Goal: Check status: Check status

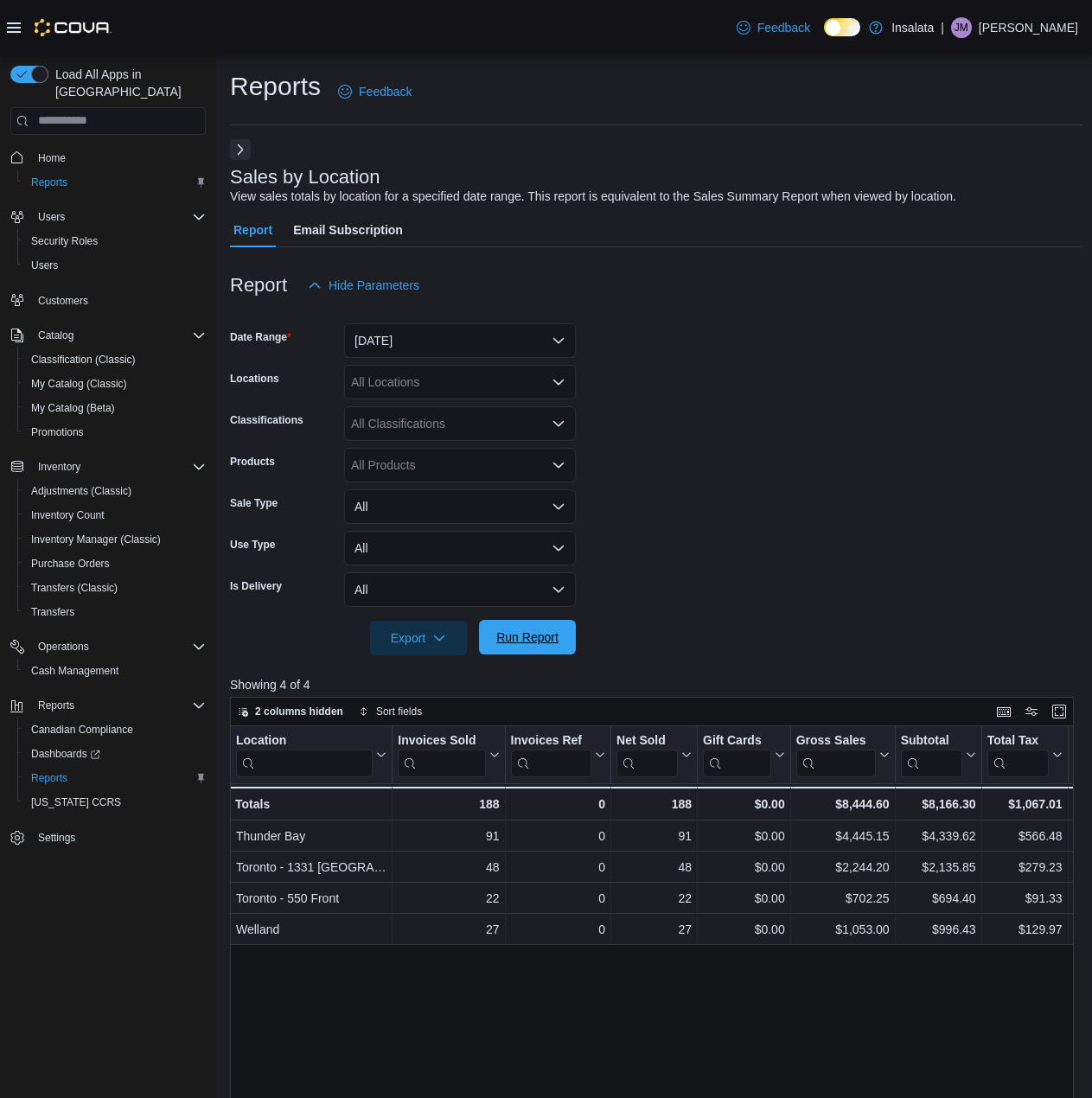
click at [510, 629] on span "Run Report" at bounding box center [527, 637] width 76 height 34
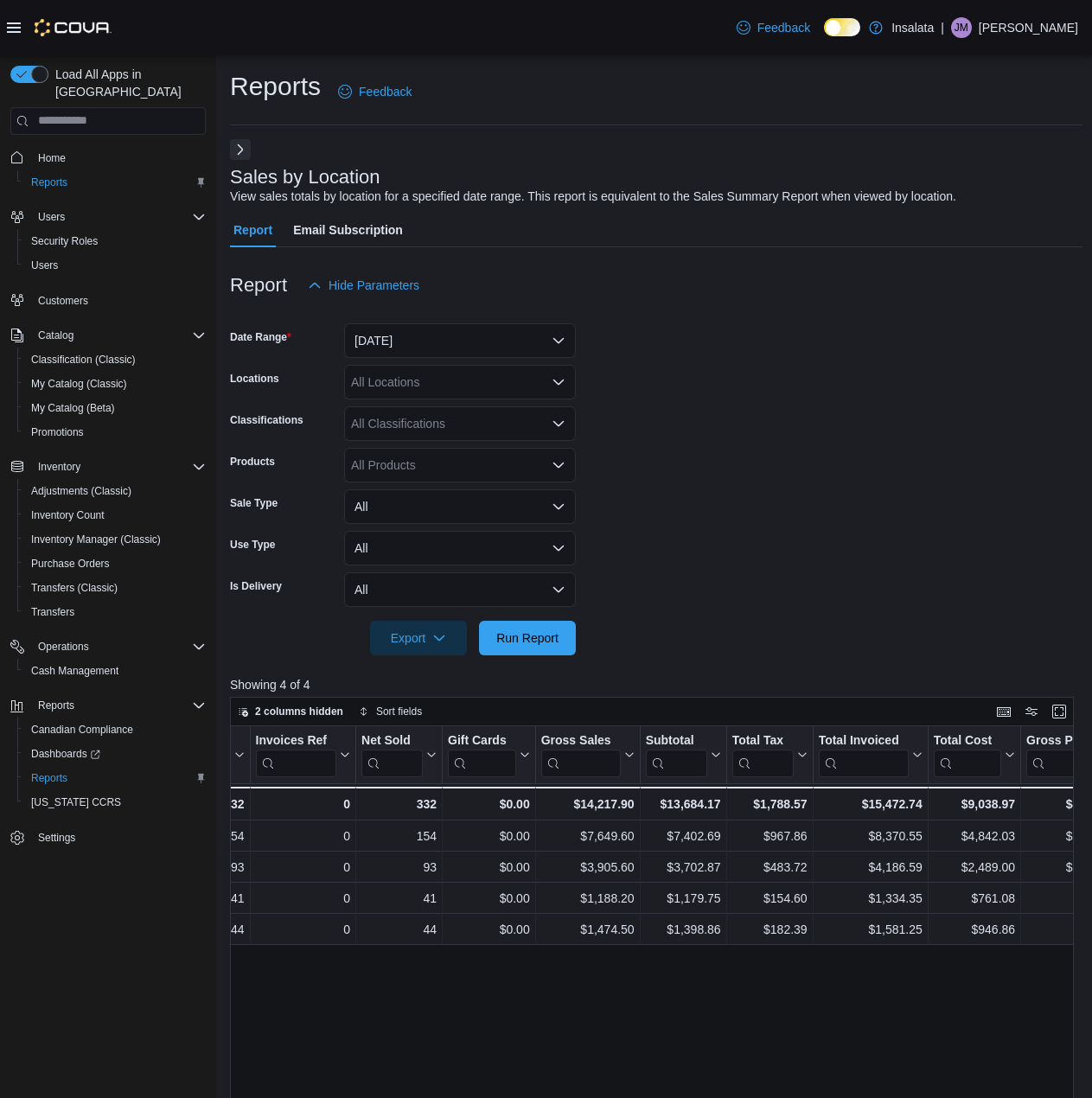
scroll to position [0, 260]
click at [462, 351] on button "[DATE]" at bounding box center [460, 340] width 232 height 34
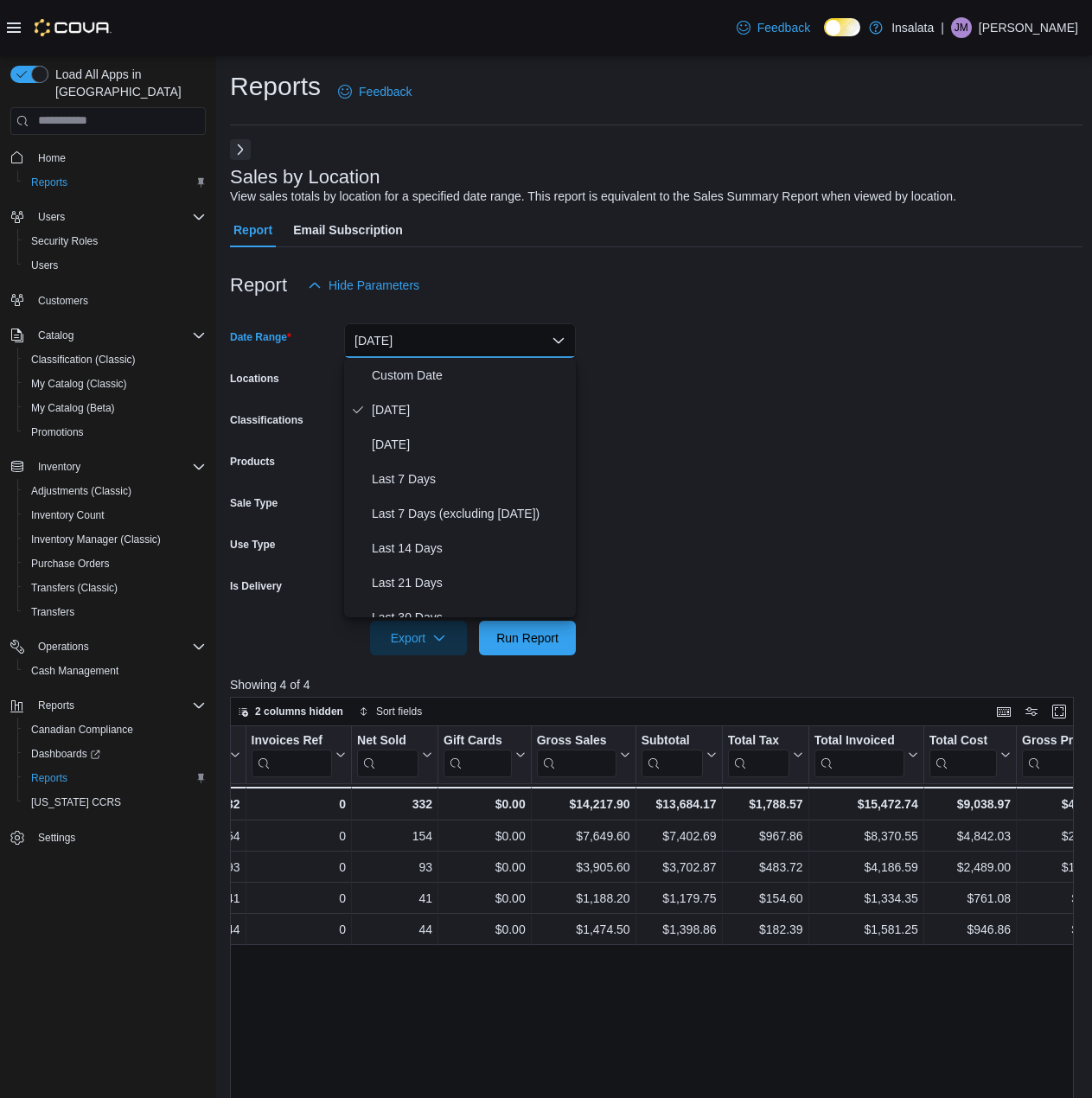
click at [667, 367] on form "Date Range [DATE] Locations All Locations Classifications All Classifications P…" at bounding box center [656, 479] width 853 height 353
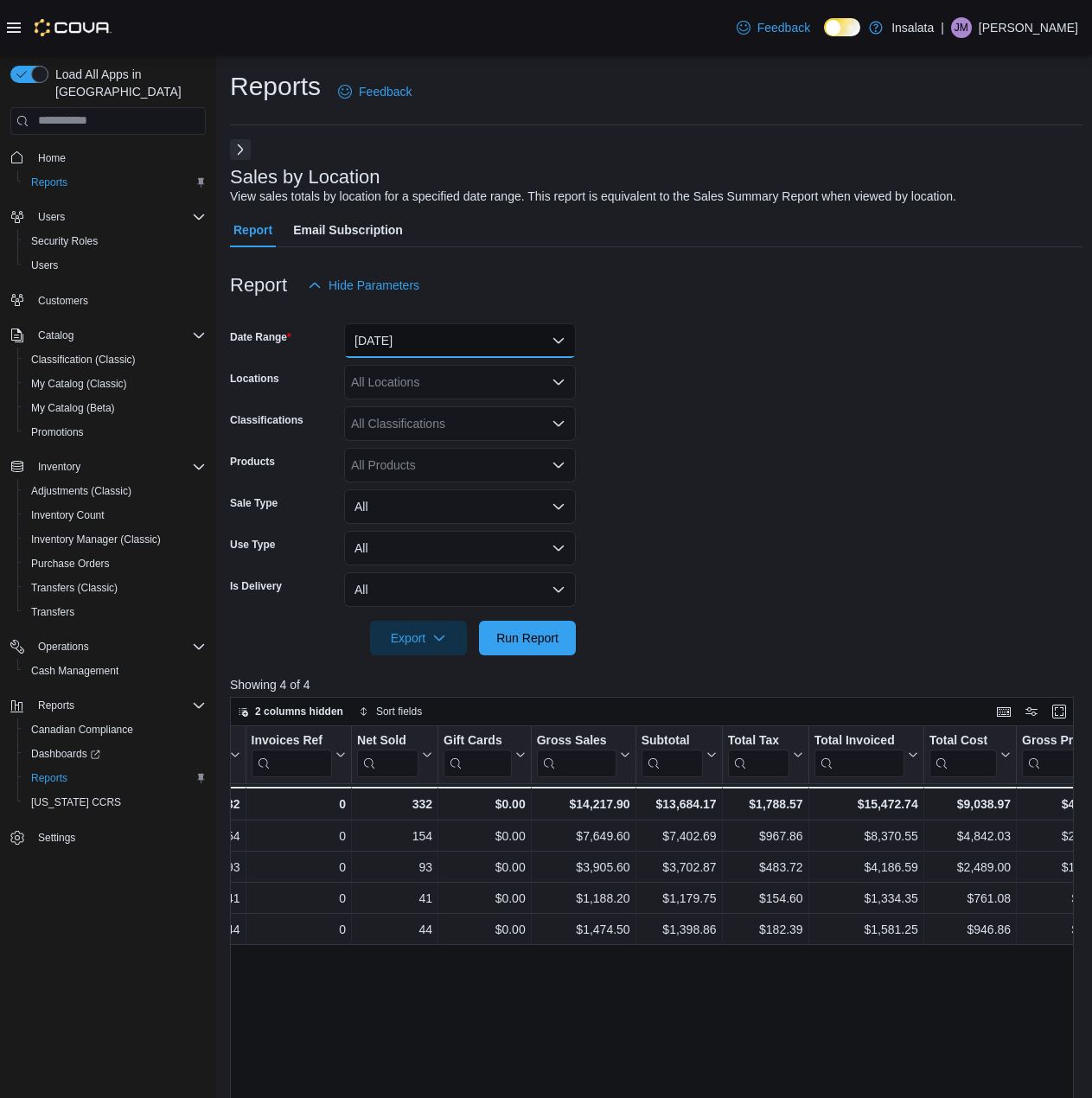
click at [554, 333] on button "[DATE]" at bounding box center [460, 340] width 232 height 34
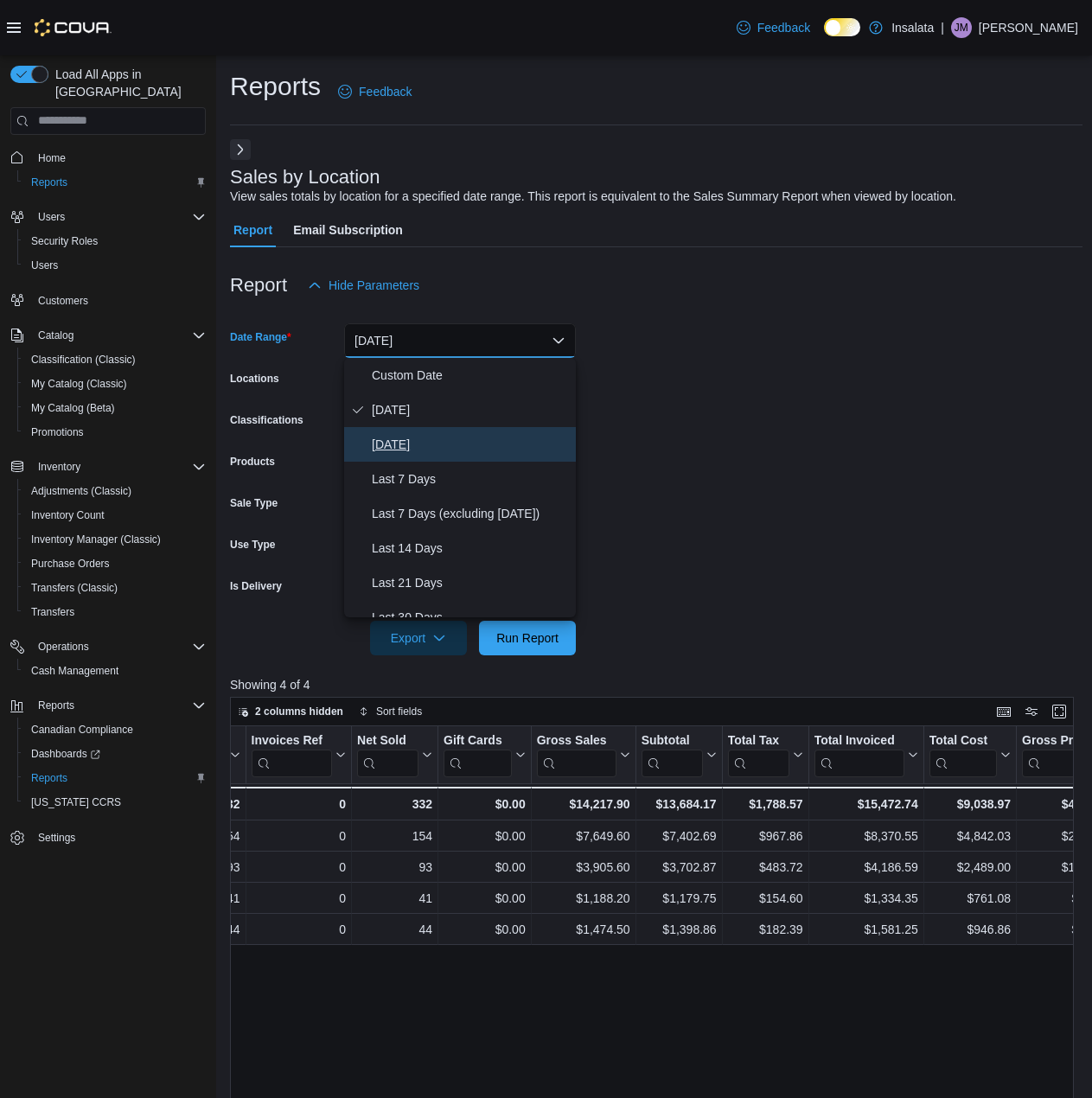
click at [460, 434] on span "[DATE]" at bounding box center [470, 445] width 197 height 21
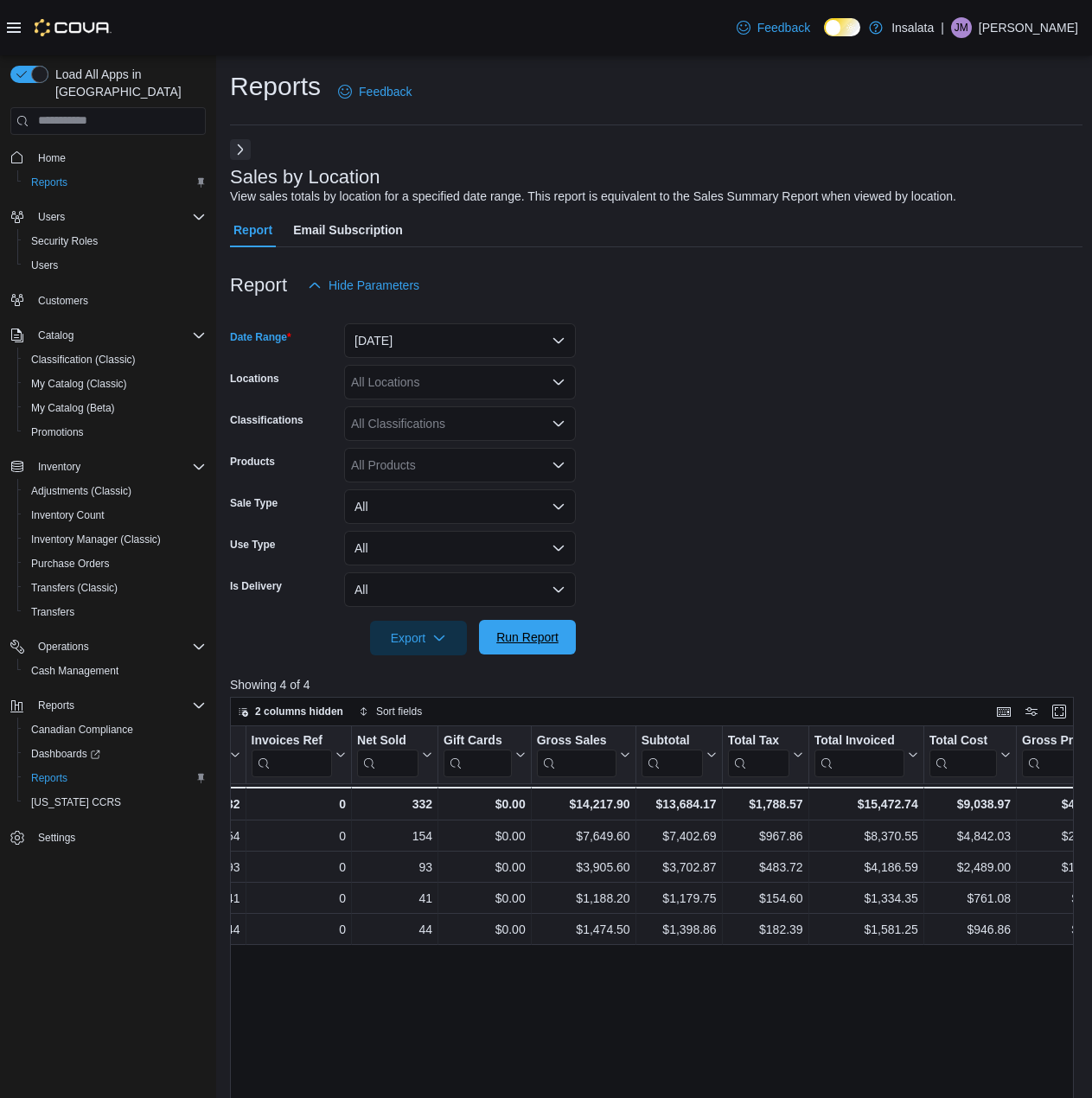
click at [523, 631] on span "Run Report" at bounding box center [527, 638] width 62 height 18
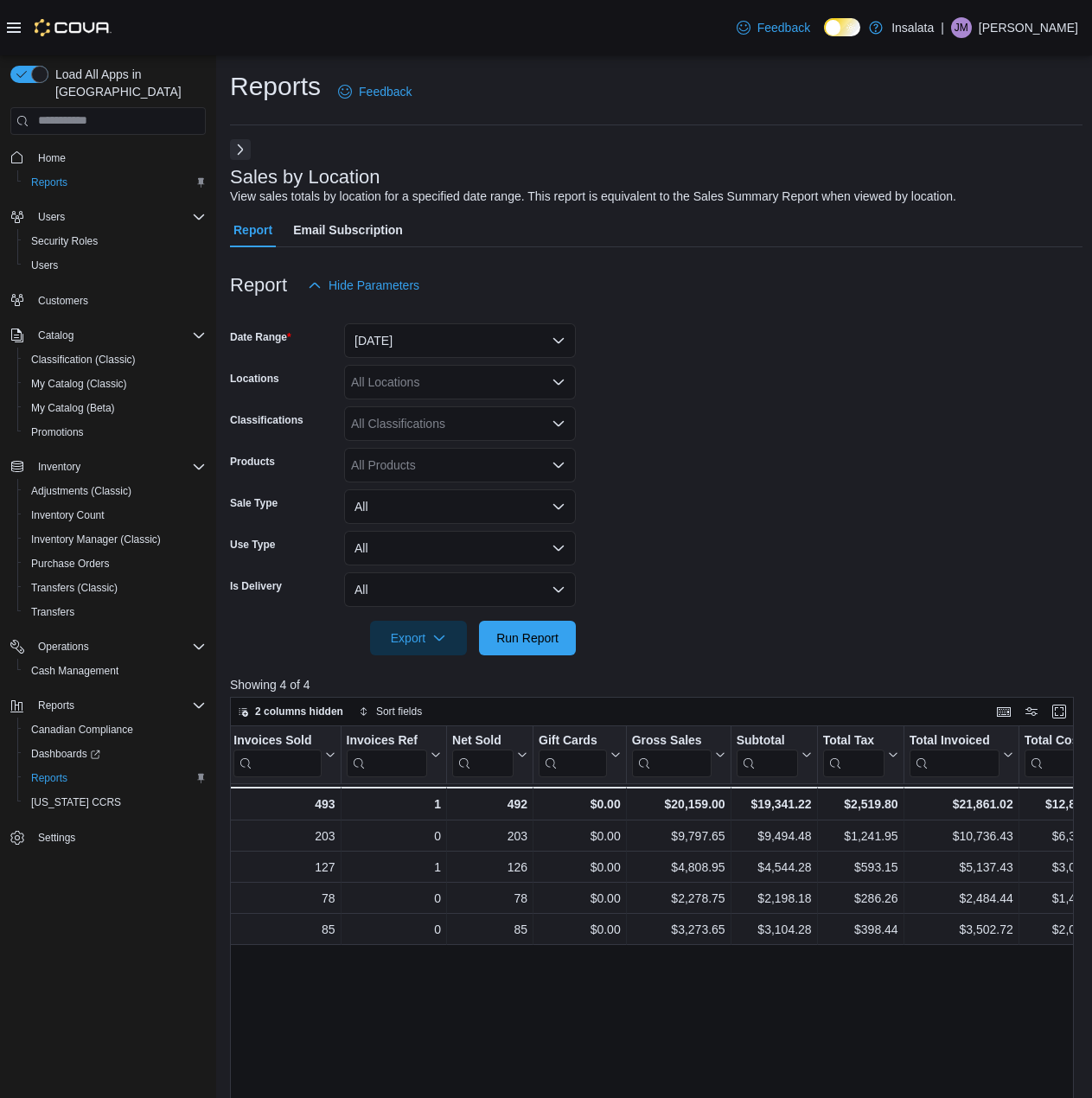
scroll to position [0, 173]
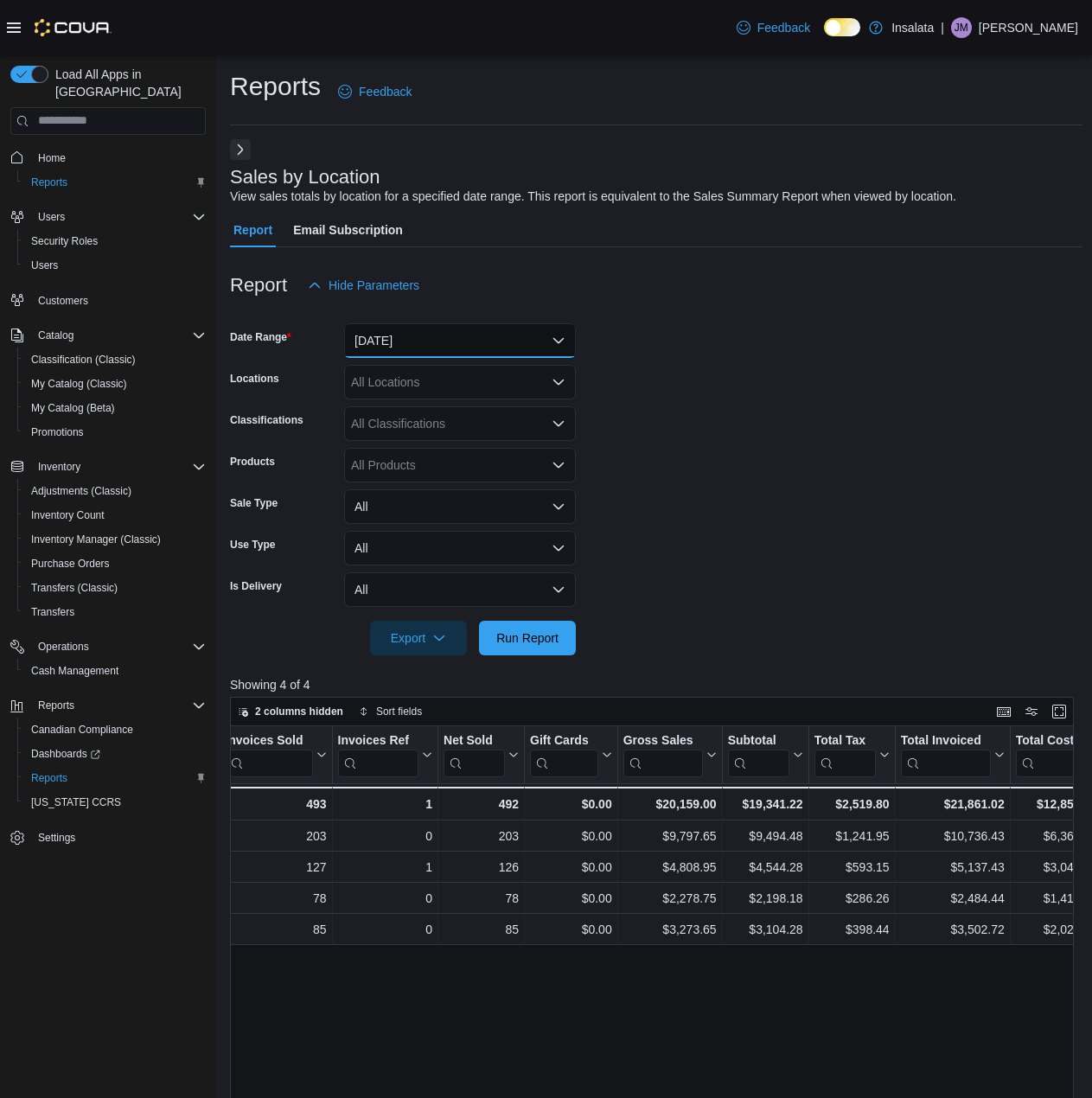
click at [456, 339] on button "[DATE]" at bounding box center [460, 340] width 232 height 34
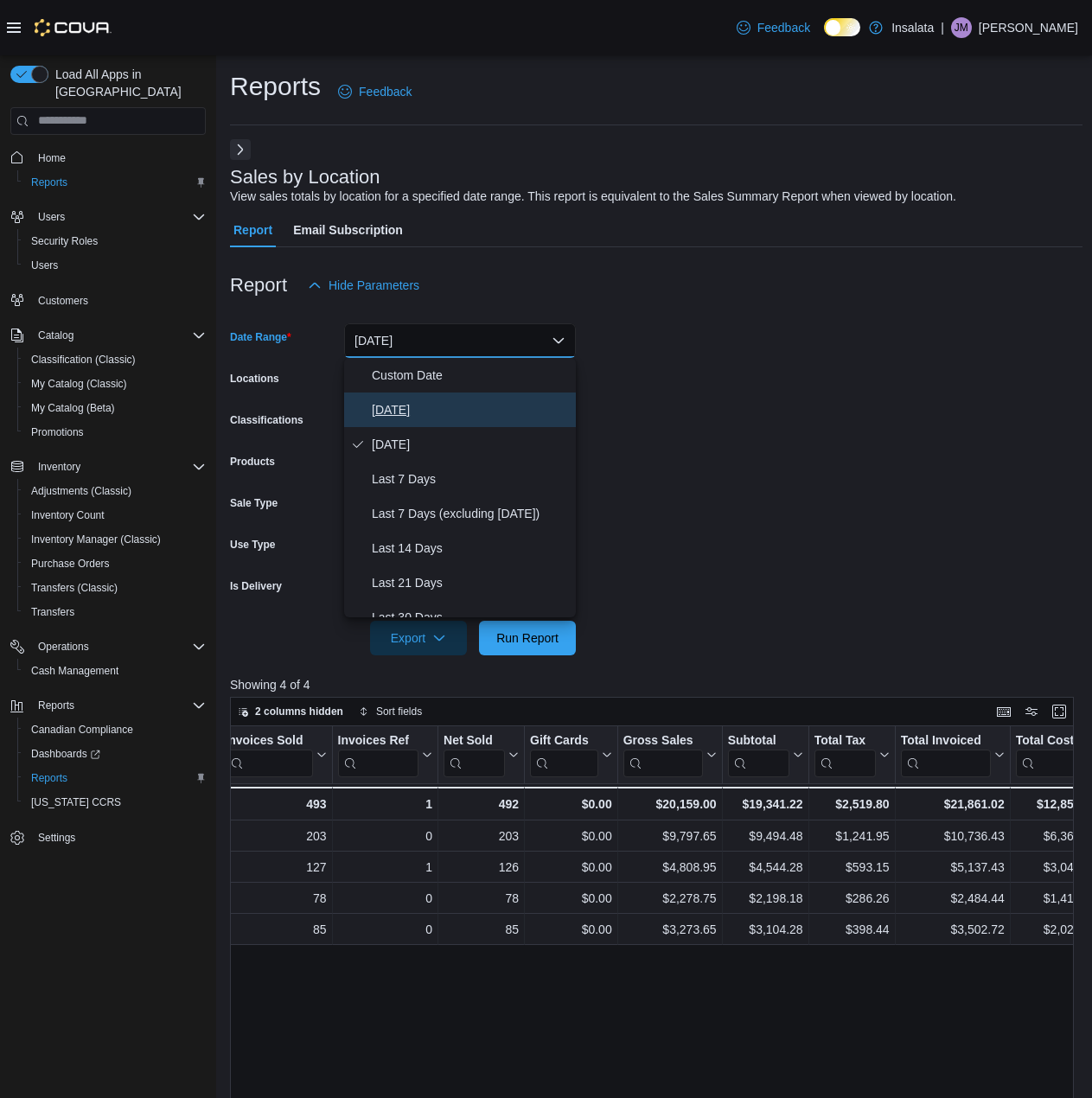
click at [436, 403] on span "[DATE]" at bounding box center [470, 410] width 197 height 21
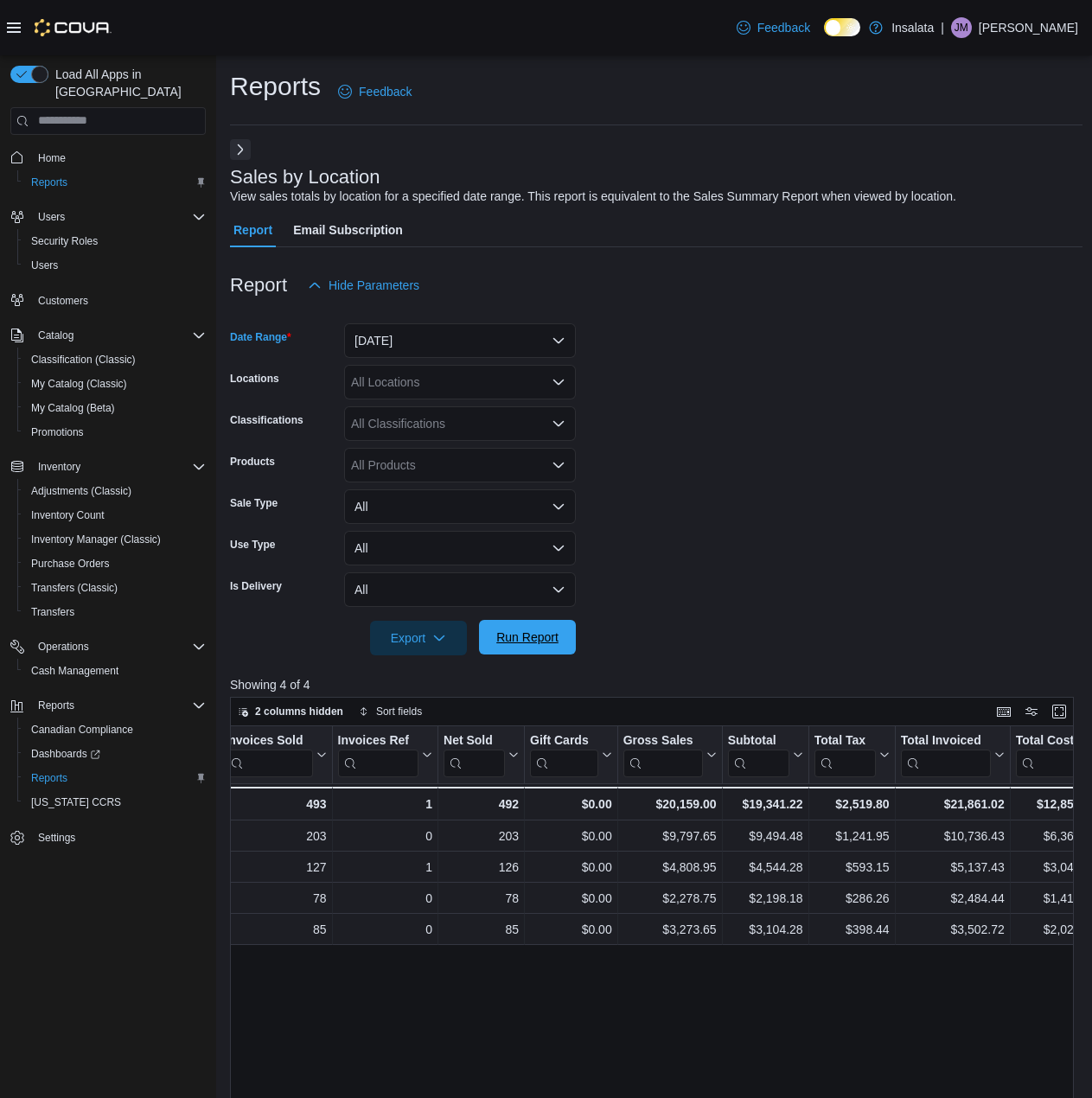
click at [529, 628] on span "Run Report" at bounding box center [527, 637] width 76 height 34
